Goal: Transaction & Acquisition: Purchase product/service

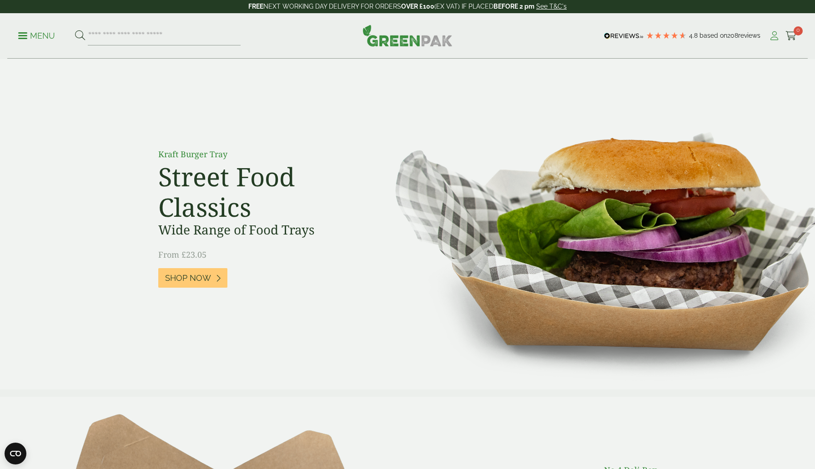
click at [773, 36] on icon at bounding box center [773, 35] width 11 height 9
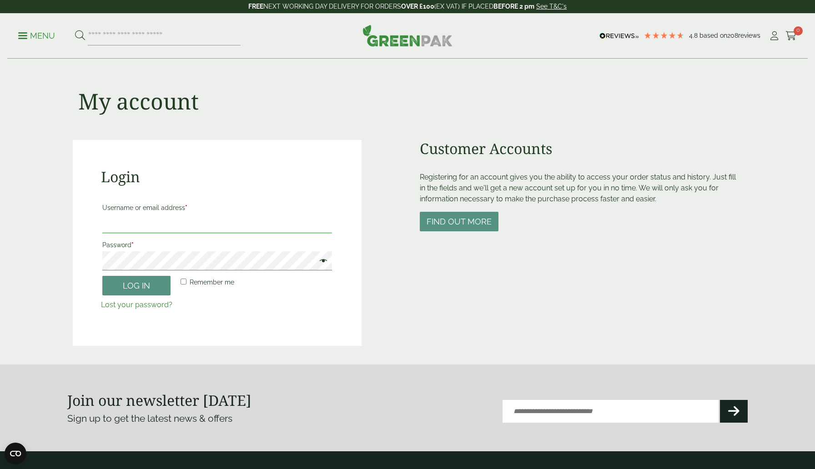
click at [176, 222] on input "Username or email address *" at bounding box center [217, 223] width 230 height 19
type input "**********"
click at [102, 276] on button "Log in" at bounding box center [136, 286] width 68 height 20
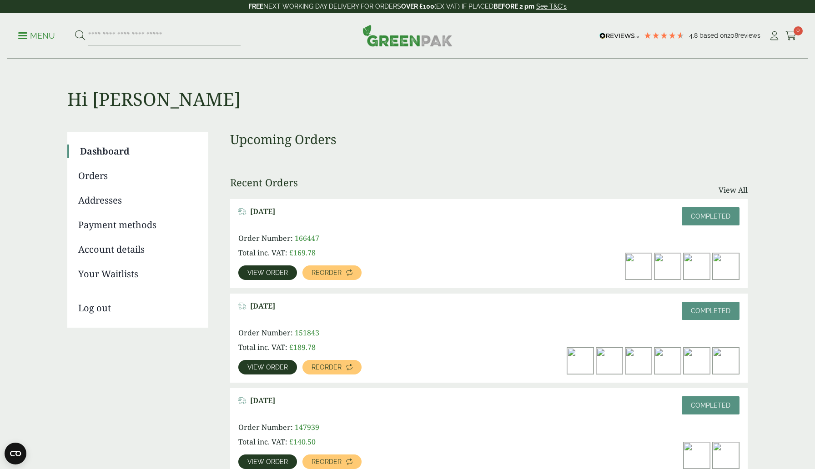
click at [671, 268] on img at bounding box center [667, 266] width 26 height 26
click at [275, 274] on span "View order" at bounding box center [267, 273] width 40 height 6
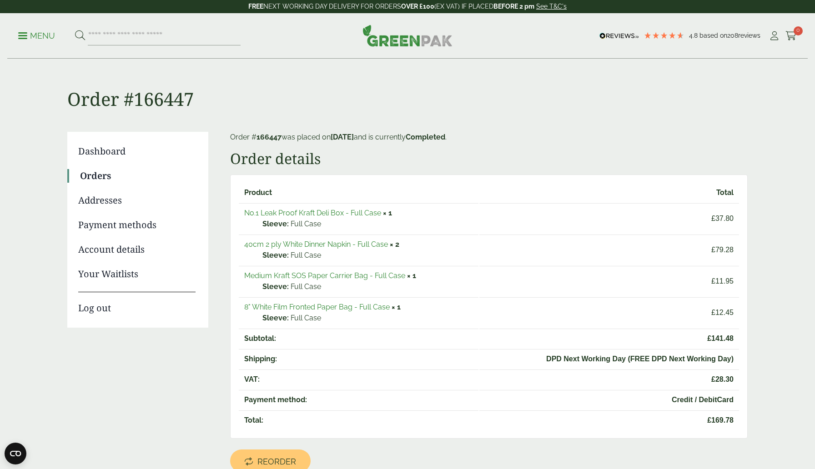
click at [335, 245] on link "40cm 2 ply White Dinner Napkin - Full Case" at bounding box center [316, 244] width 144 height 9
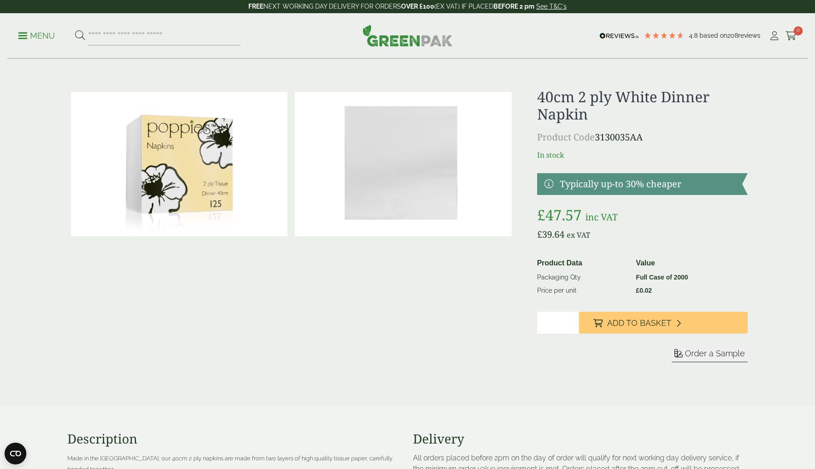
click at [573, 320] on input "*" at bounding box center [558, 323] width 42 height 22
type input "*"
click at [573, 321] on input "*" at bounding box center [558, 323] width 42 height 22
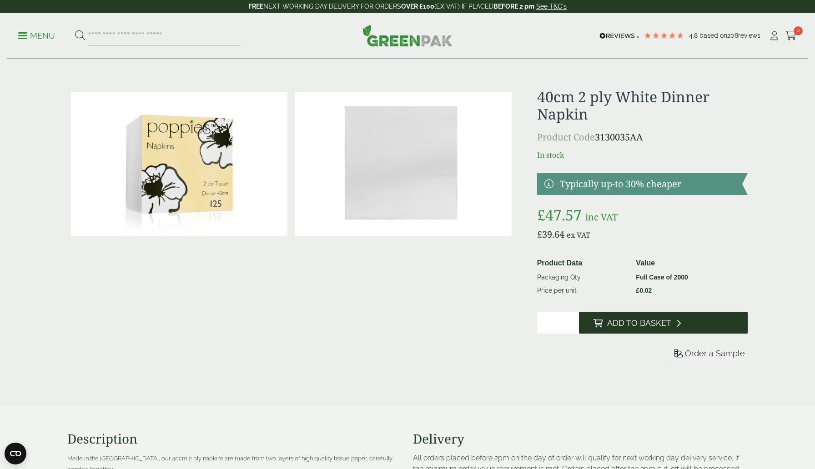
click at [672, 325] on button "Add to Basket" at bounding box center [663, 323] width 169 height 22
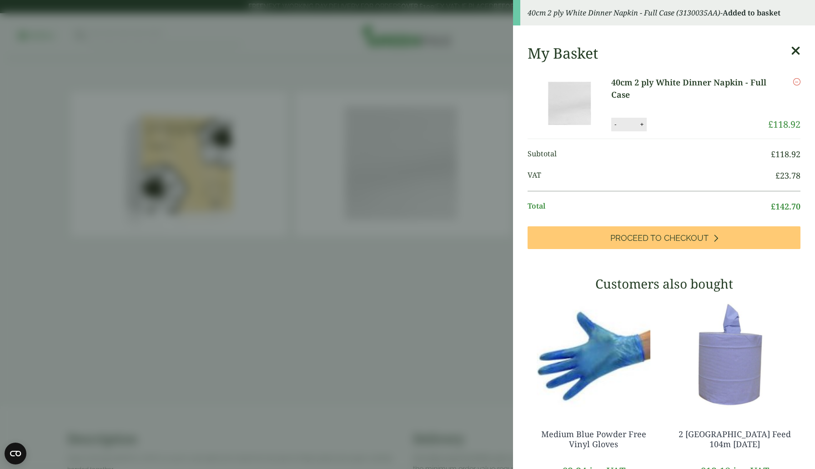
click at [356, 288] on aside "40cm 2 ply White Dinner Napkin - Full Case (3130035AA) - Added to basket My Bas…" at bounding box center [407, 234] width 815 height 469
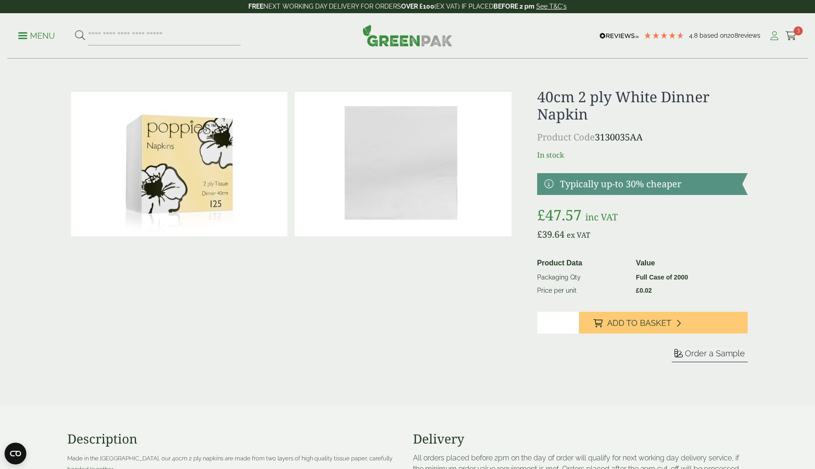
click at [776, 35] on icon at bounding box center [773, 35] width 11 height 9
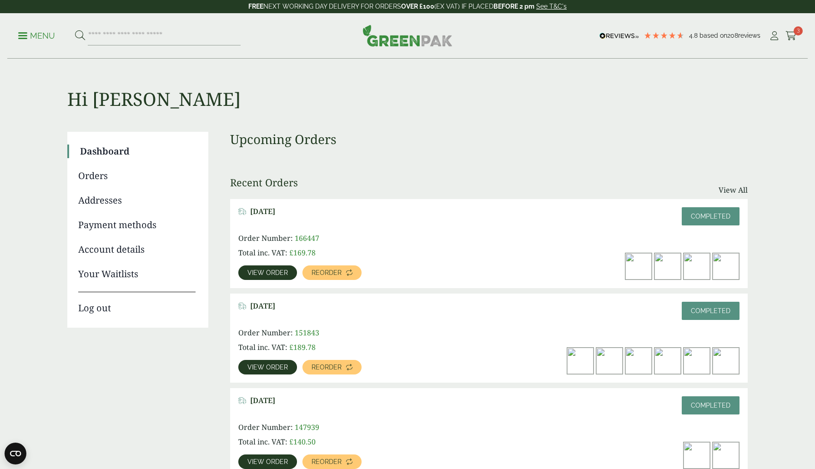
click at [273, 273] on span "View order" at bounding box center [267, 273] width 40 height 6
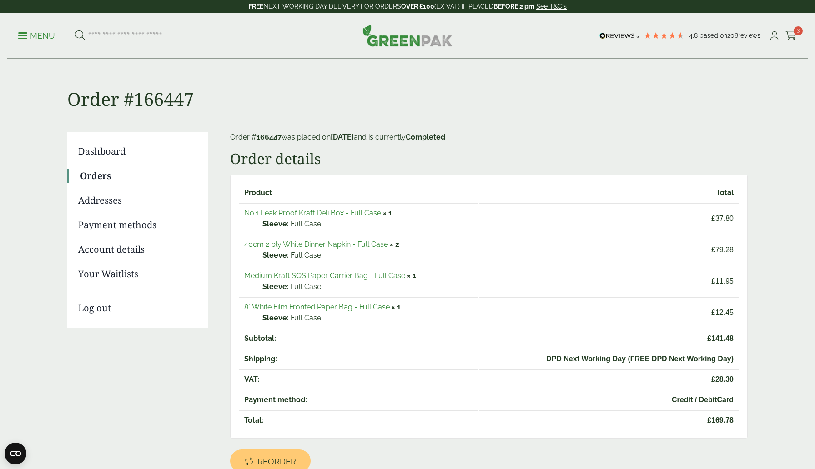
click at [316, 215] on link "No.1 Leak Proof Kraft Deli Box - Full Case" at bounding box center [312, 213] width 137 height 9
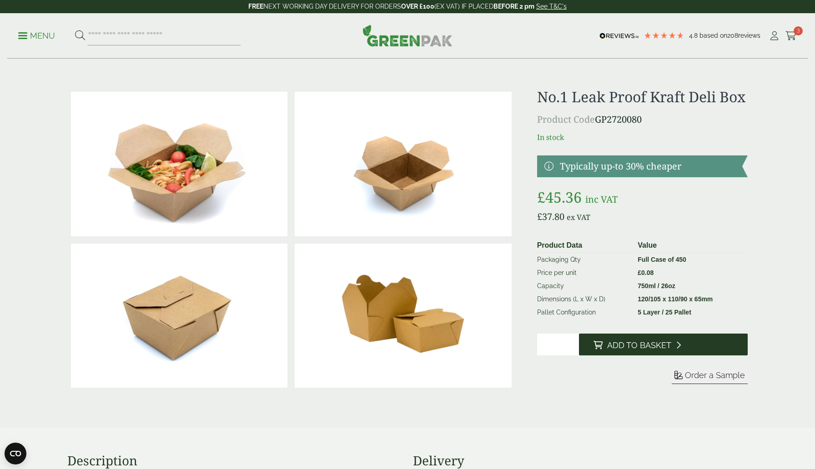
click at [635, 351] on span "Add to Basket" at bounding box center [639, 346] width 64 height 10
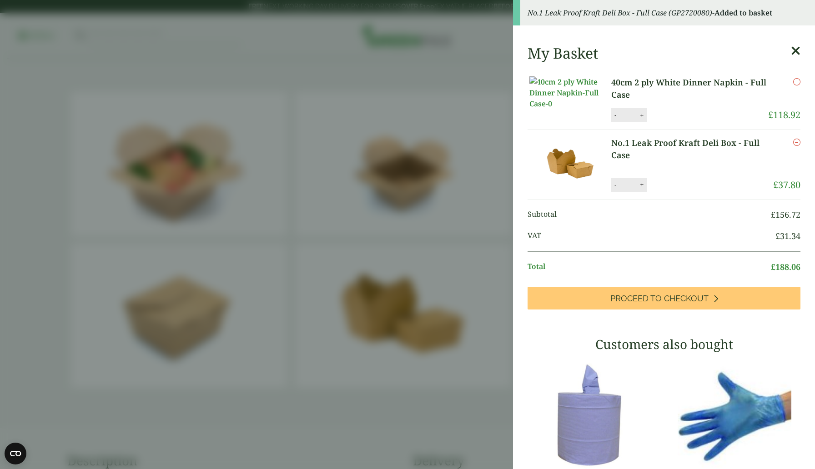
click at [459, 45] on aside "No.1 Leak Proof Kraft Deli Box - Full Case (GP2720080) - Added to basket My Bas…" at bounding box center [407, 234] width 815 height 469
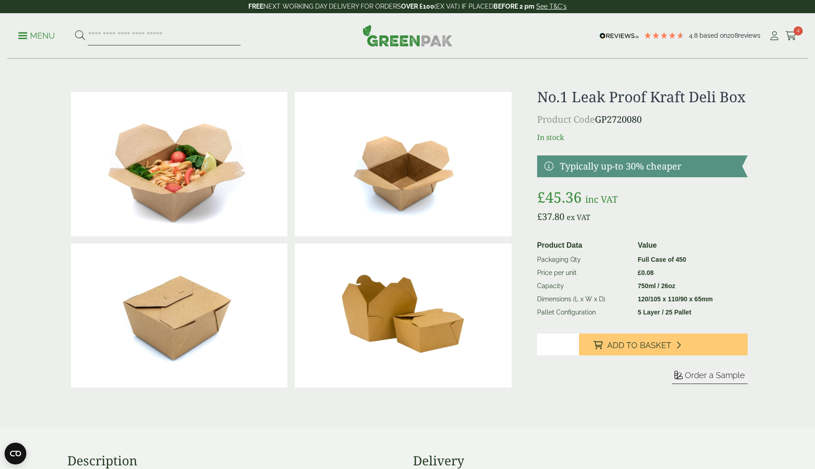
click at [125, 35] on input "search" at bounding box center [164, 35] width 153 height 19
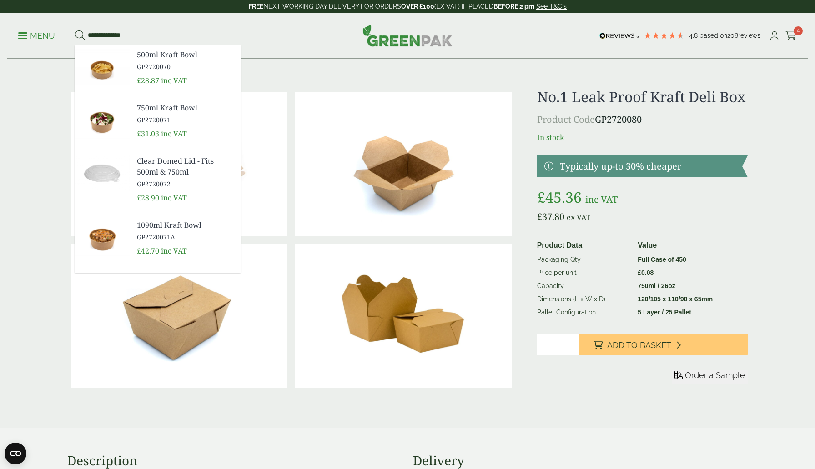
type input "**********"
click at [75, 30] on button at bounding box center [80, 36] width 10 height 12
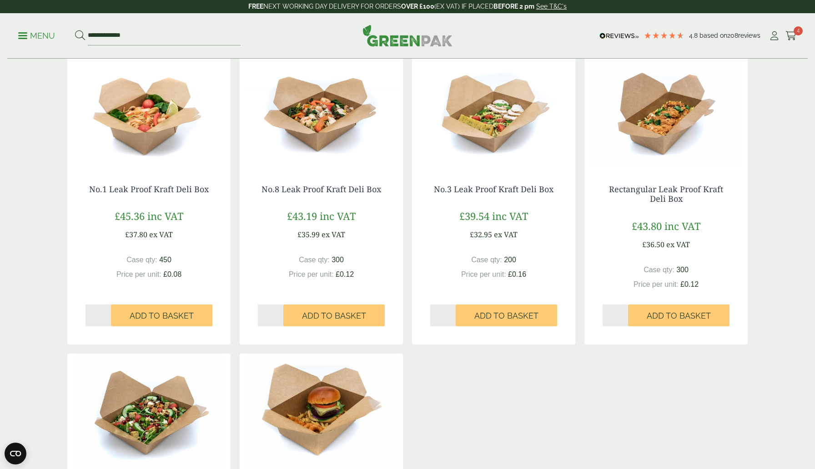
scroll to position [155, 0]
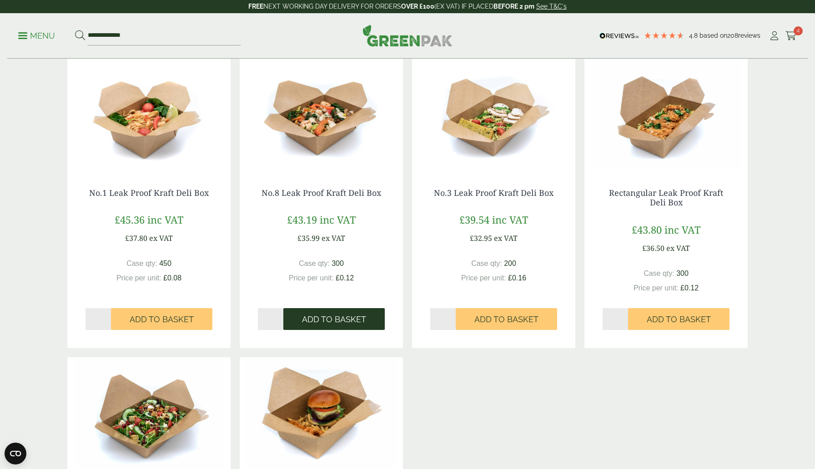
click at [318, 326] on button "Add to Basket" at bounding box center [333, 319] width 101 height 22
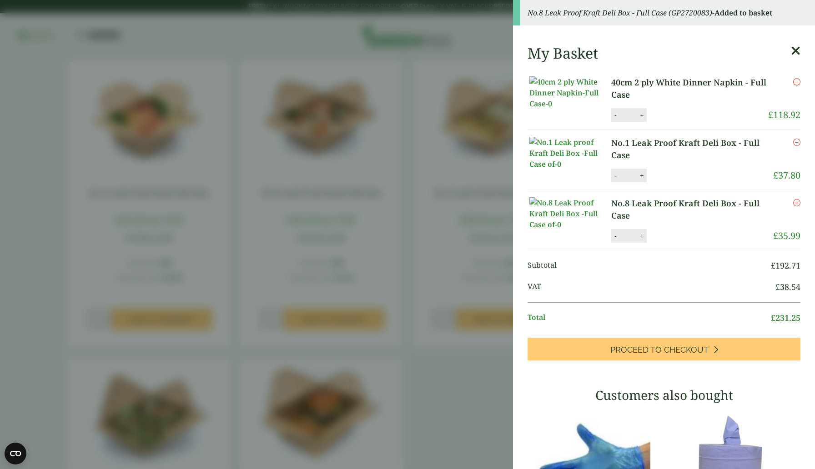
click at [331, 144] on aside "No.8 Leak Proof Kraft Deli Box - Full Case (GP2720083) - Added to basket My Bas…" at bounding box center [407, 234] width 815 height 469
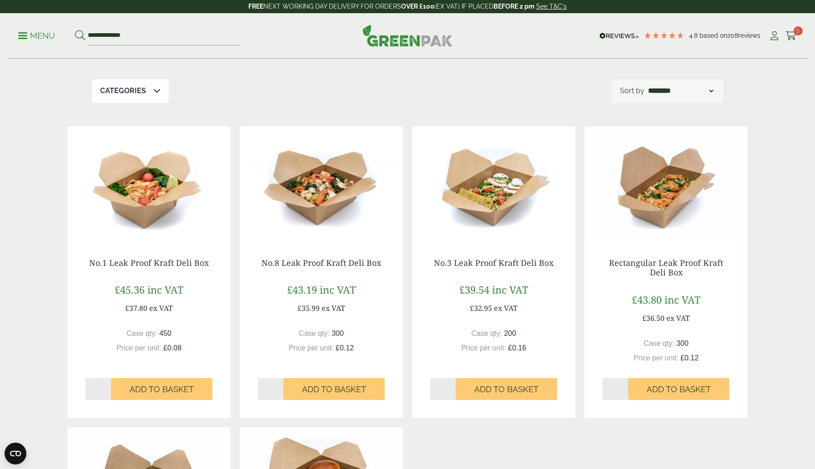
scroll to position [0, 0]
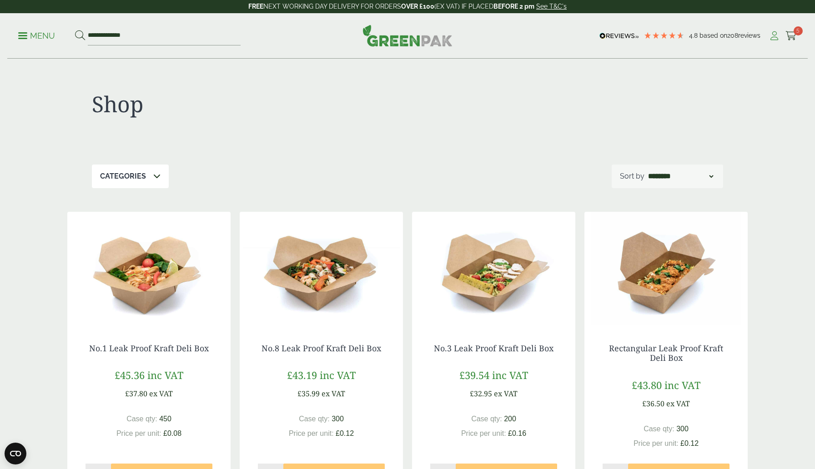
click at [768, 35] on icon at bounding box center [773, 35] width 11 height 9
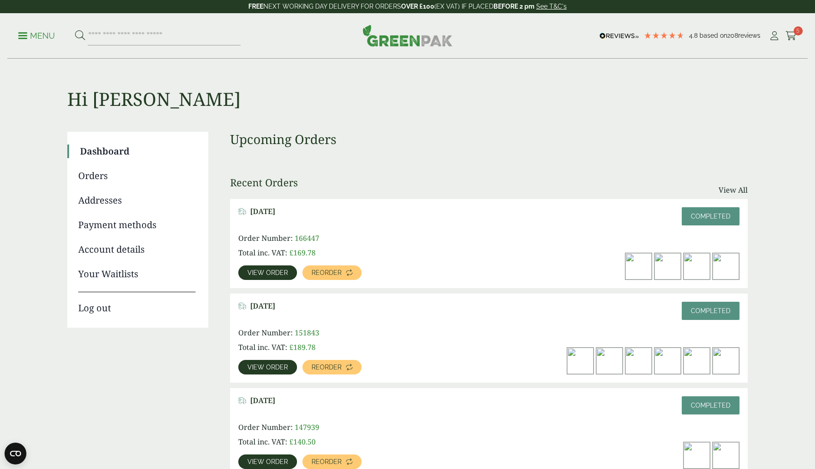
click at [268, 270] on span "View order" at bounding box center [267, 273] width 40 height 6
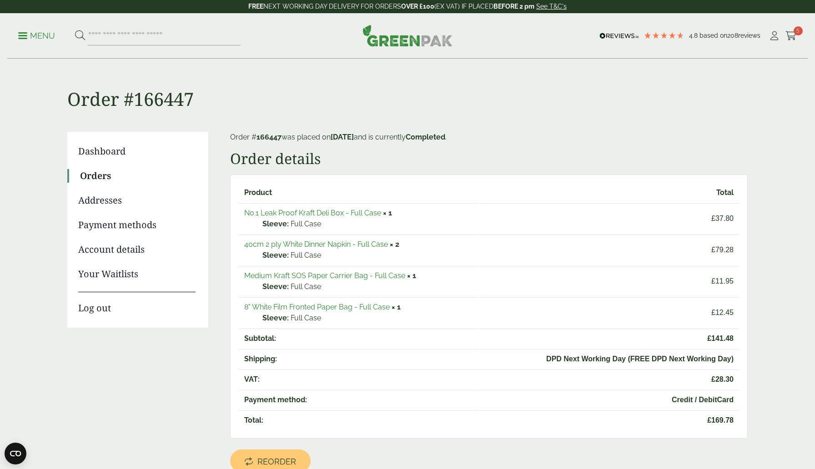
click at [379, 307] on link "8" White Film Fronted Paper Bag - Full Case" at bounding box center [316, 307] width 145 height 9
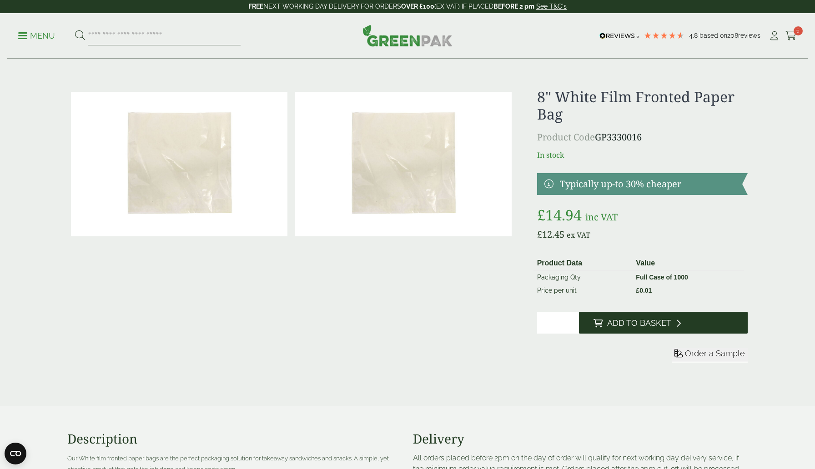
click at [635, 321] on span "Add to Basket" at bounding box center [639, 323] width 64 height 10
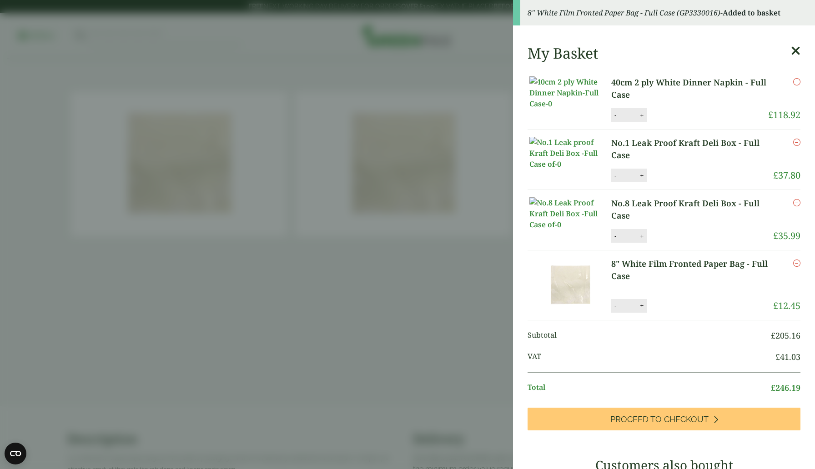
click at [461, 301] on aside "8" White Film Fronted Paper Bag - Full Case (GP3330016) - Added to basket My Ba…" at bounding box center [407, 234] width 815 height 469
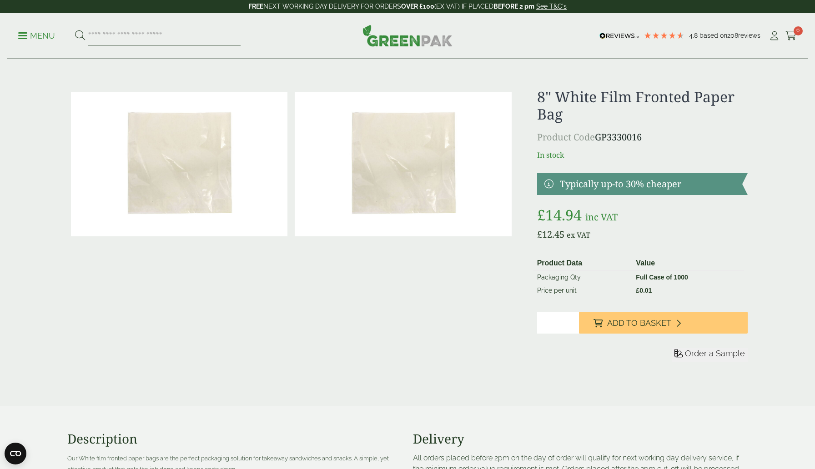
click at [108, 35] on input "search" at bounding box center [164, 35] width 153 height 19
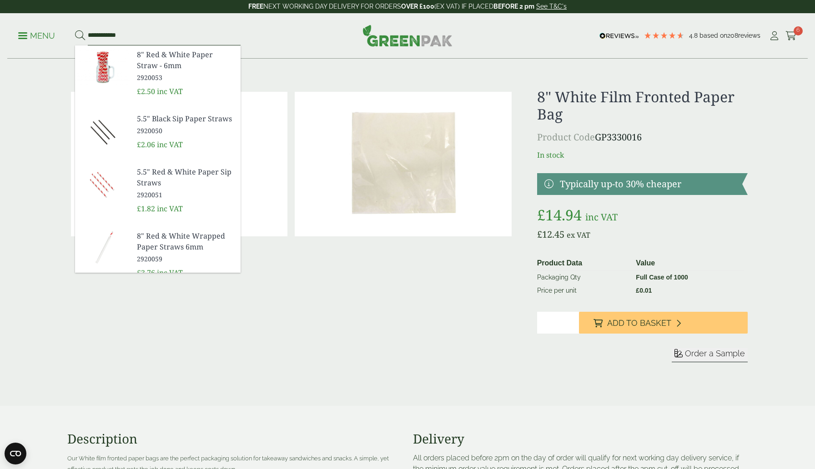
type input "**********"
click at [75, 30] on button at bounding box center [80, 36] width 10 height 12
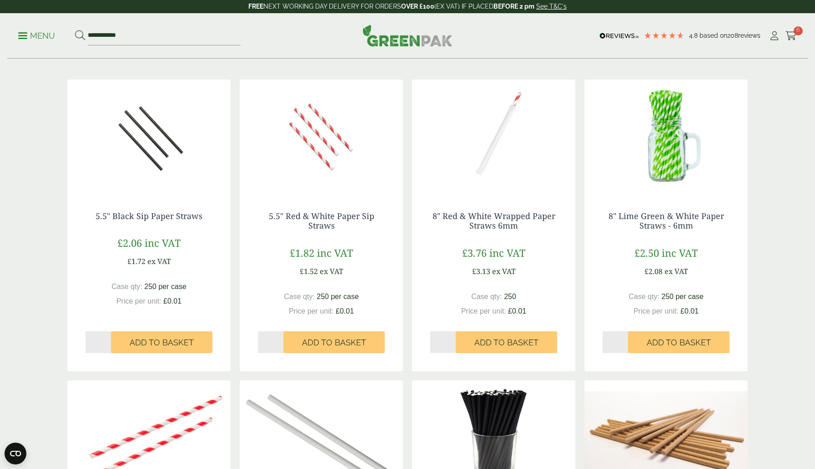
scroll to position [125, 0]
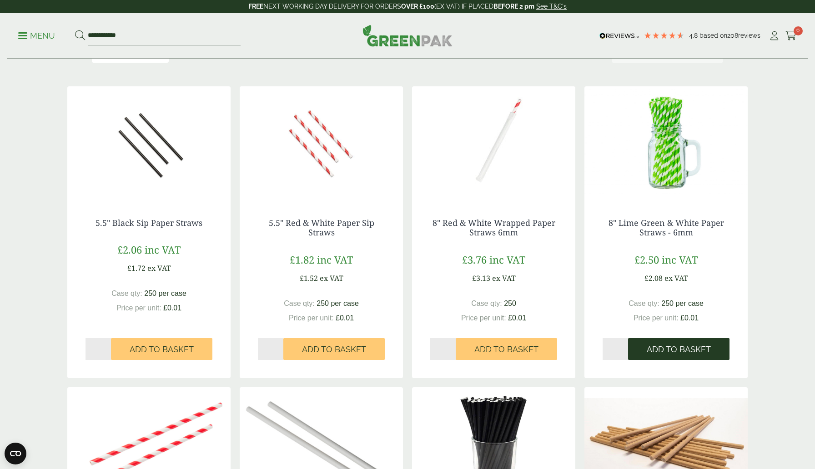
click at [675, 352] on span "Add to Basket" at bounding box center [679, 350] width 64 height 10
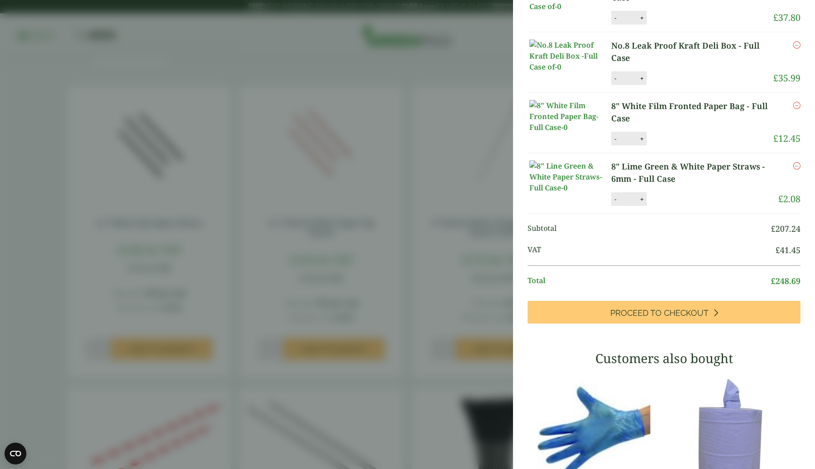
scroll to position [173, 0]
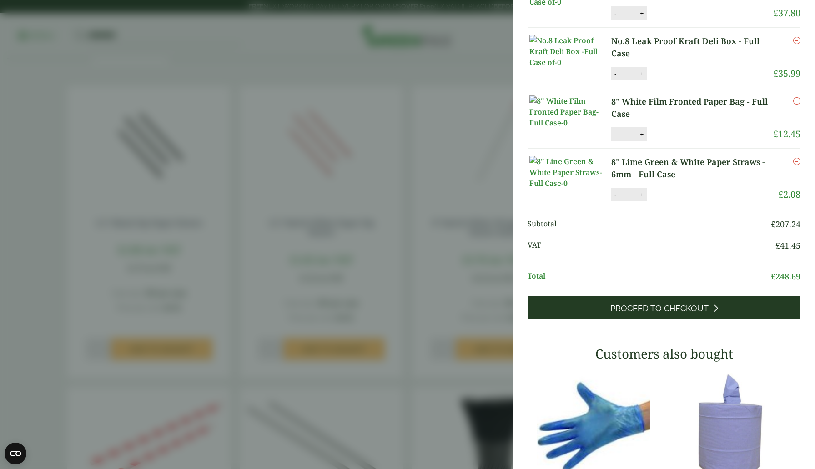
click at [666, 314] on span "Proceed to Checkout" at bounding box center [659, 309] width 98 height 10
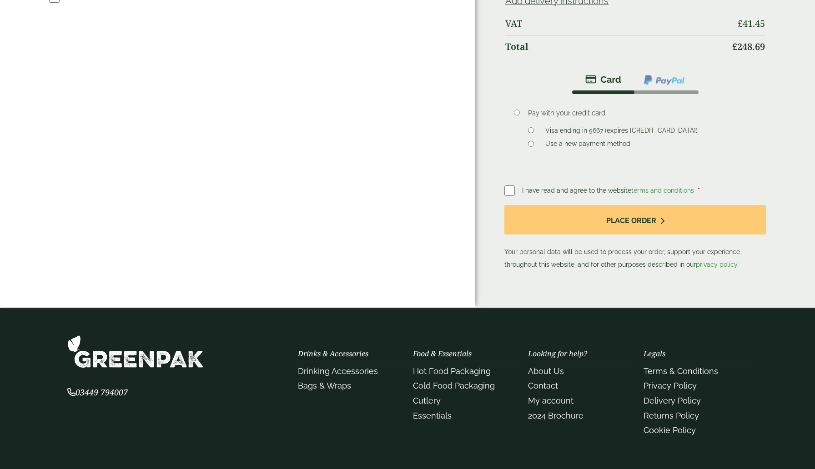
scroll to position [396, 0]
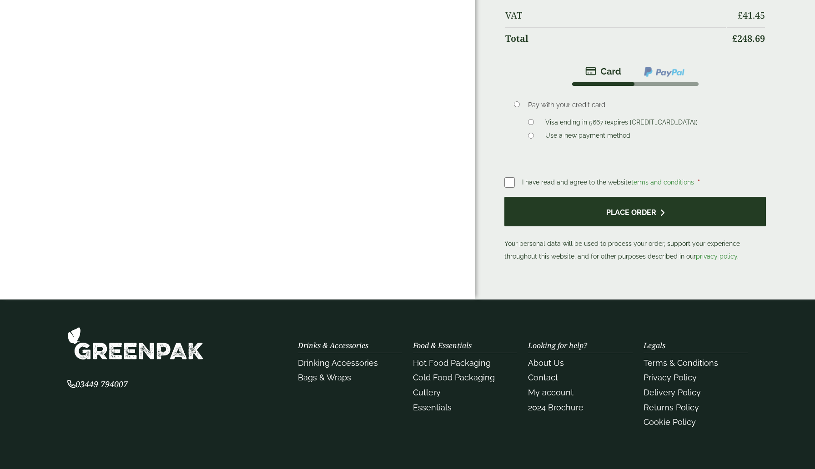
click at [634, 207] on button "Place order" at bounding box center [634, 212] width 261 height 30
